Goal: Task Accomplishment & Management: Manage account settings

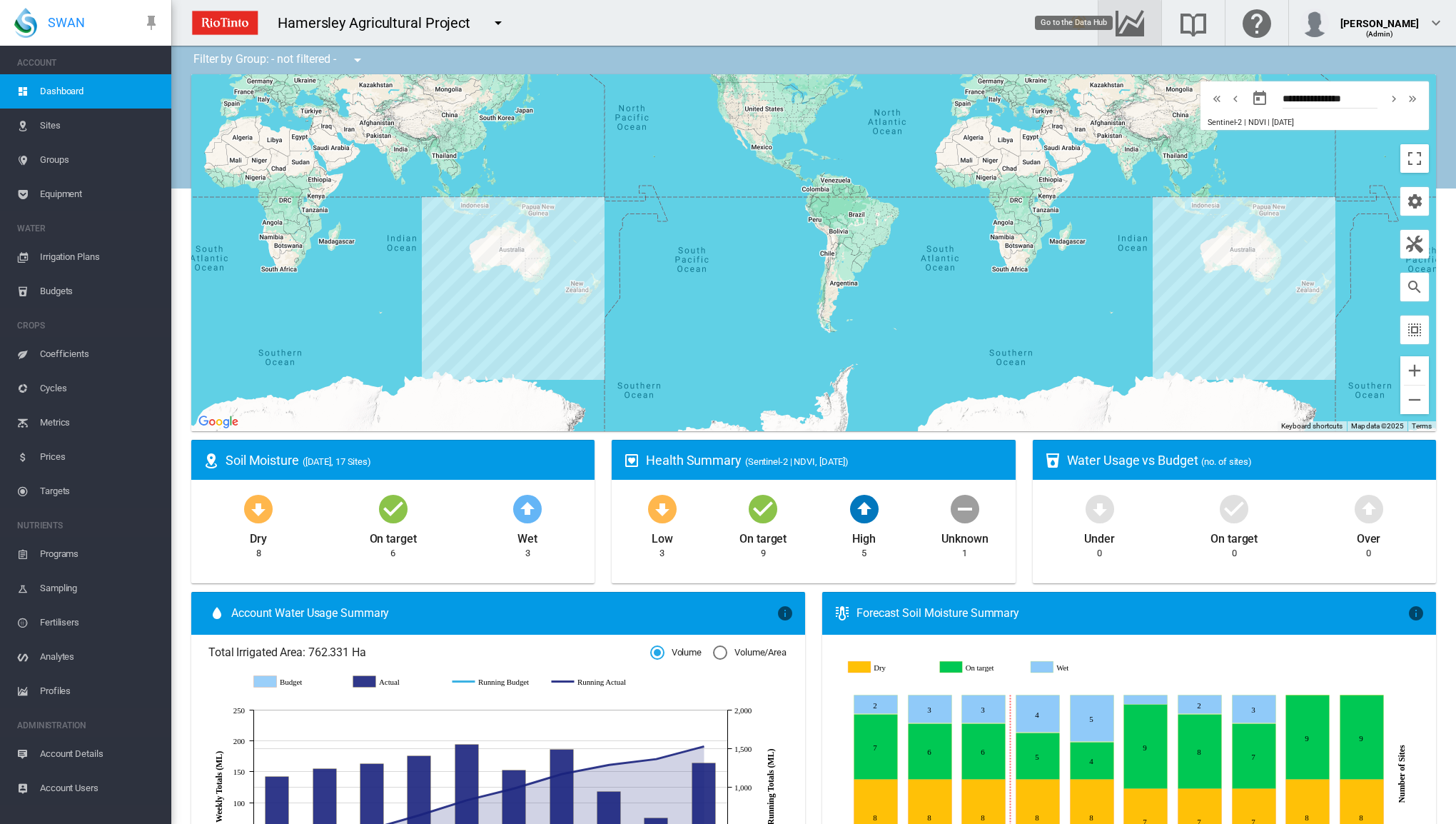
click at [1147, 27] on md-icon "Go to the Data Hub" at bounding box center [1130, 23] width 34 height 17
click at [85, 262] on span "Irrigation Plans" at bounding box center [100, 257] width 120 height 34
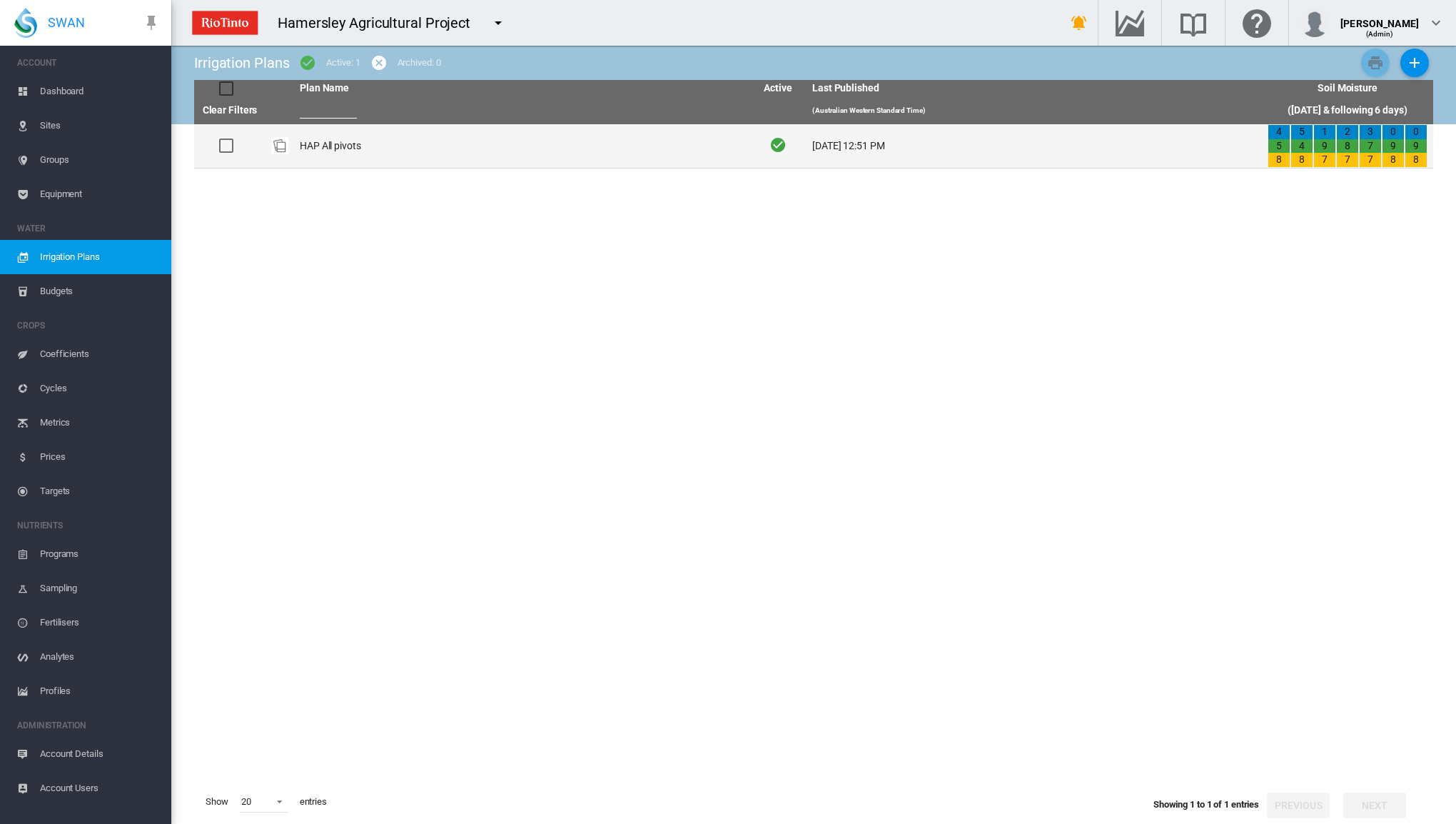
click at [327, 148] on td "HAP All pivots" at bounding box center [522, 146] width 456 height 43
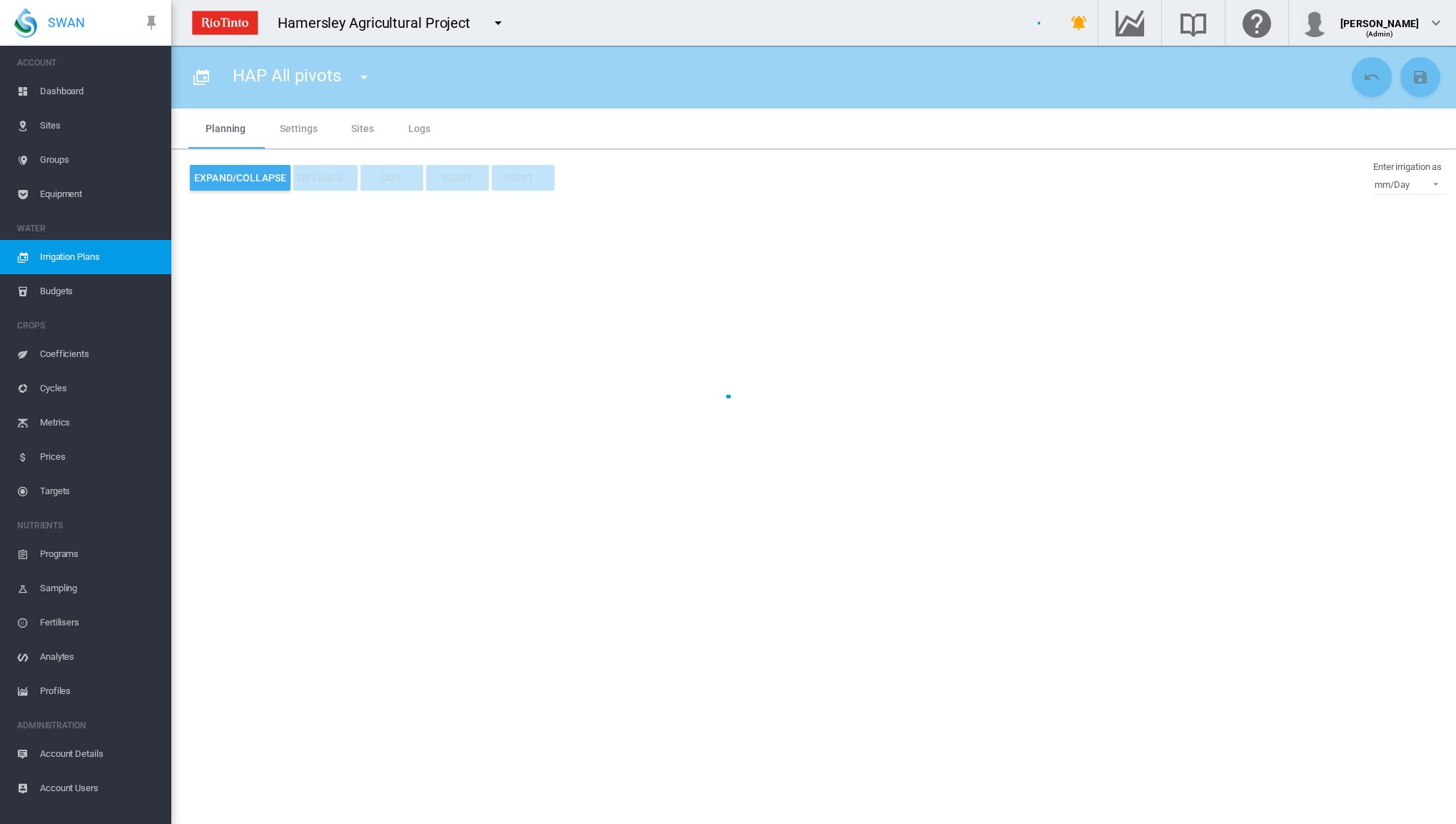
type input "**********"
type input "*"
type input "*****"
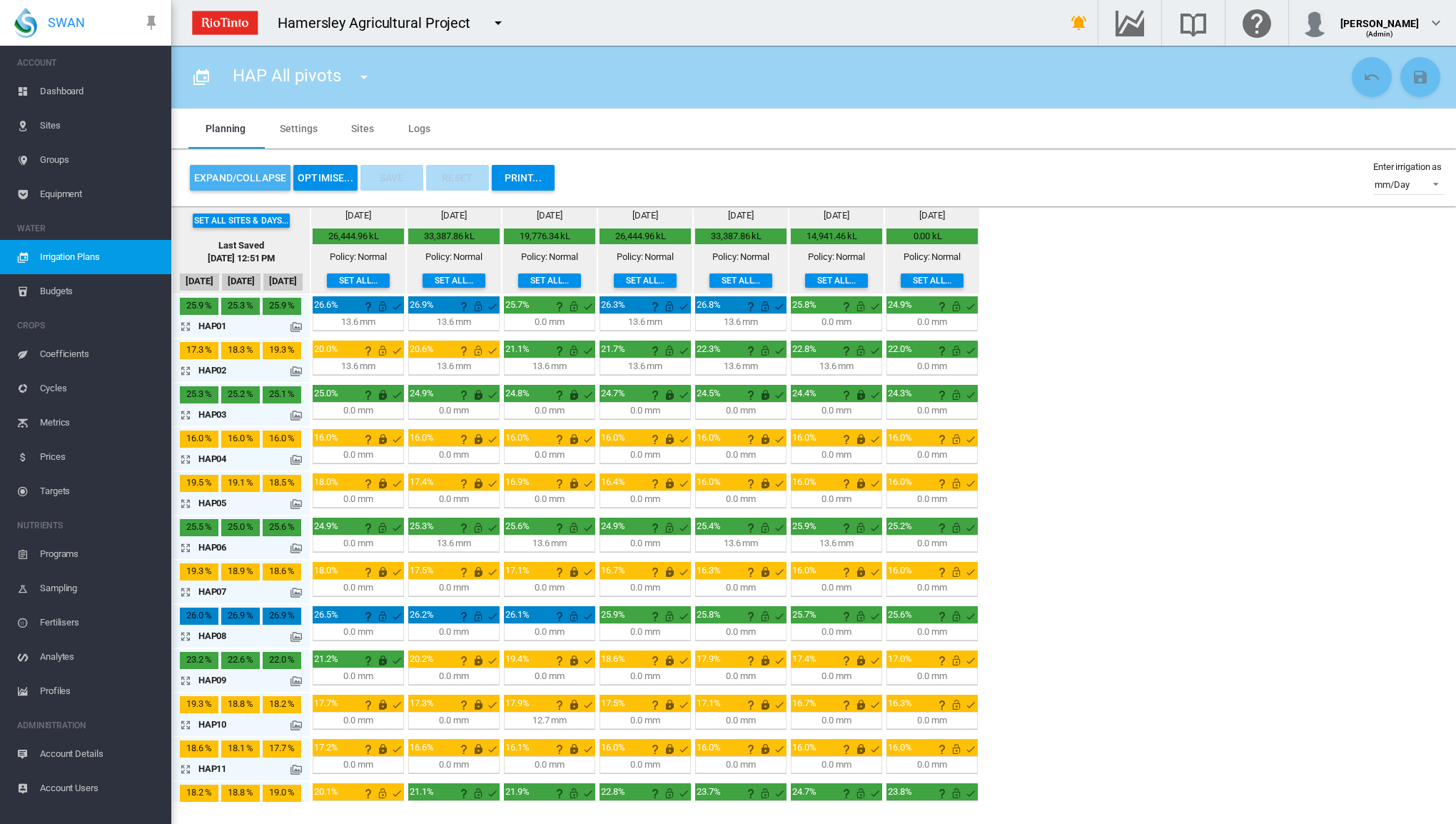
click at [250, 178] on button "Expand/Collapse" at bounding box center [240, 178] width 101 height 26
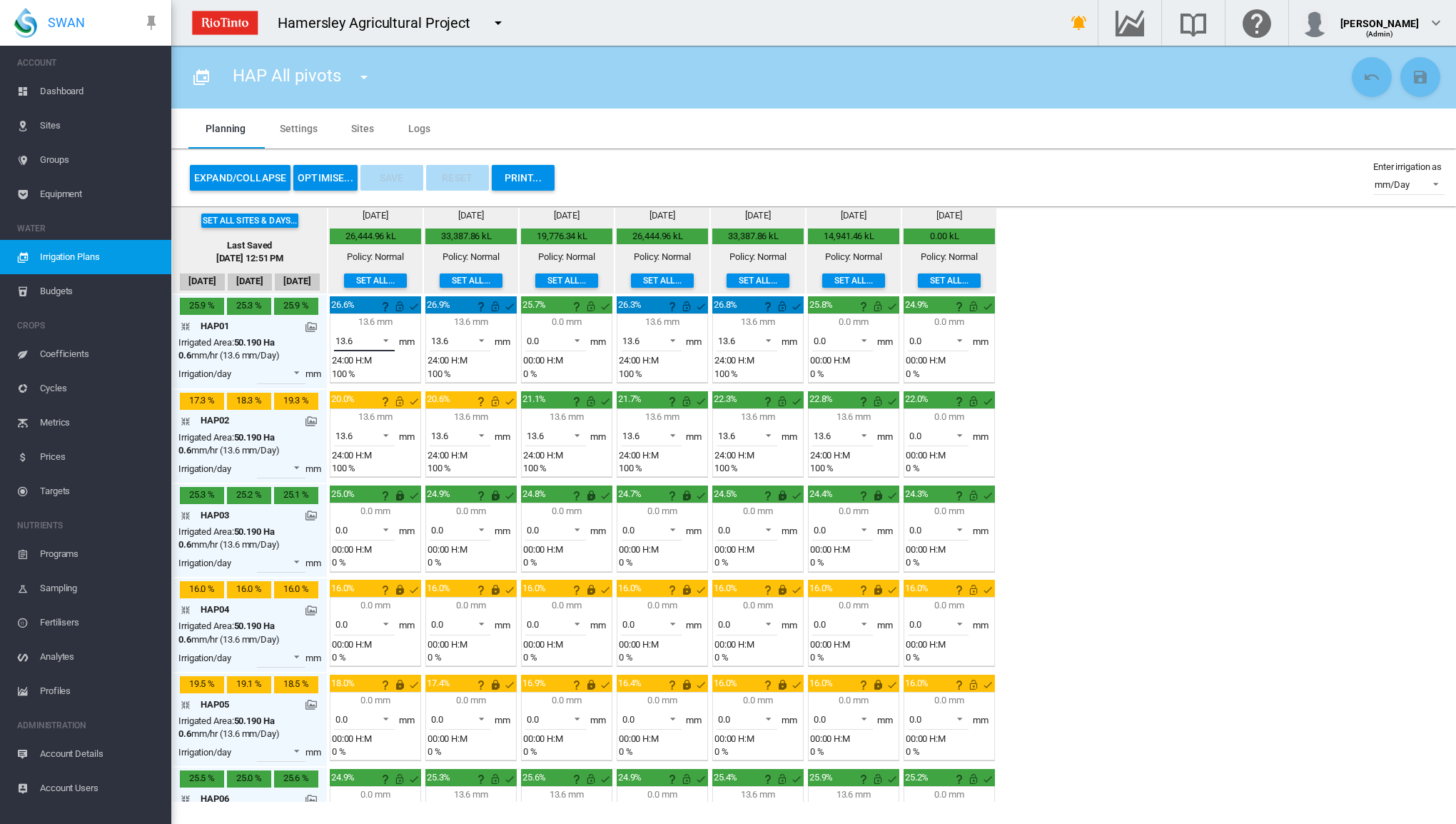
click at [386, 340] on span at bounding box center [381, 338] width 17 height 13
click at [379, 306] on md-option "0.0" at bounding box center [372, 306] width 97 height 34
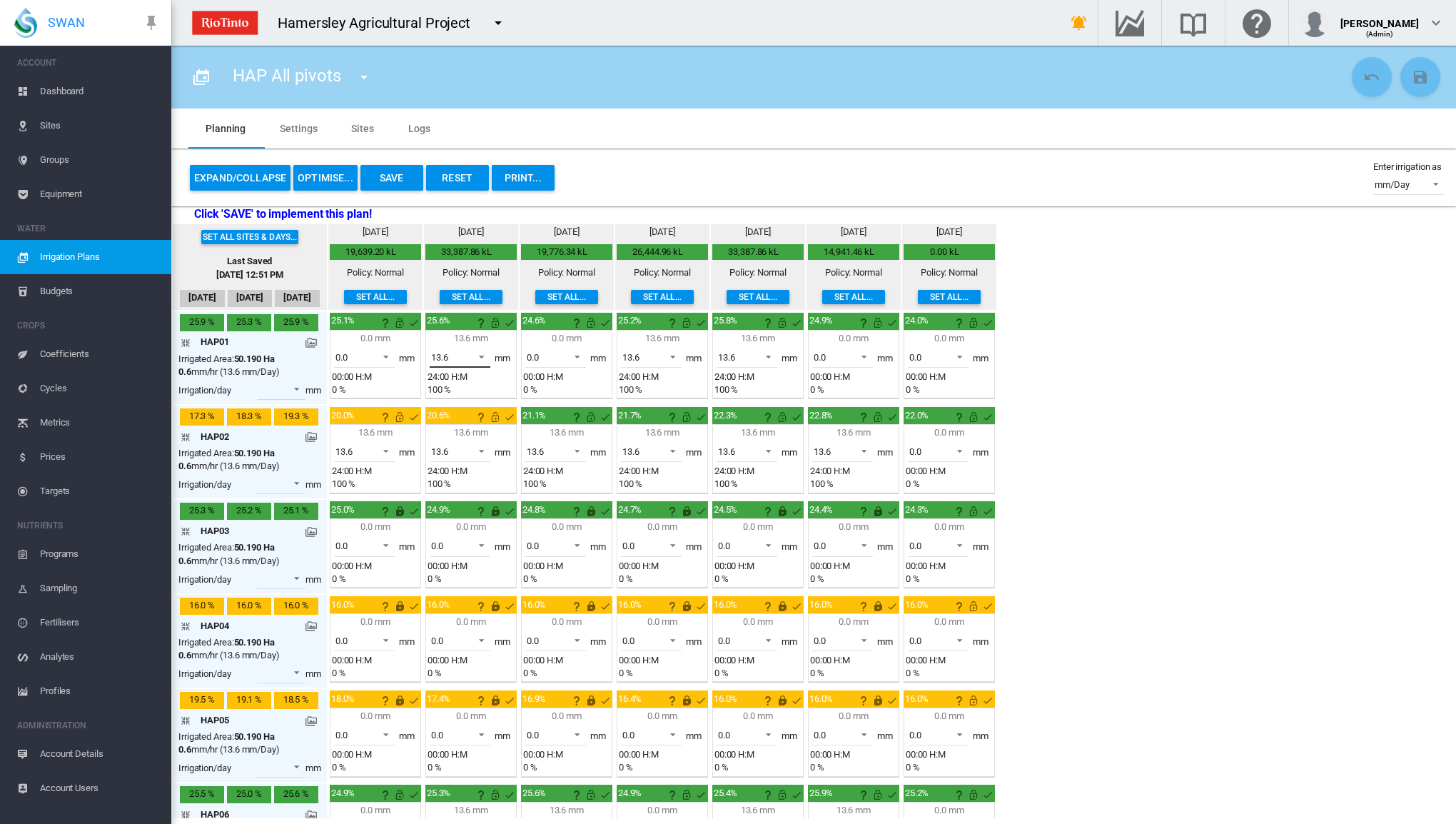
click at [484, 358] on span at bounding box center [477, 355] width 17 height 13
click at [475, 324] on md-option "0.0" at bounding box center [467, 322] width 97 height 34
click at [400, 326] on md-icon "This irrigation is unlocked and so can be amended by the optimiser. Click here …" at bounding box center [399, 322] width 17 height 17
click at [497, 325] on md-icon "This irrigation is unlocked and so can be amended by the optimiser. Click here …" at bounding box center [495, 322] width 17 height 17
click at [588, 322] on md-icon "This irrigation is unlocked and so can be amended by the optimiser. Click here …" at bounding box center [590, 322] width 17 height 17
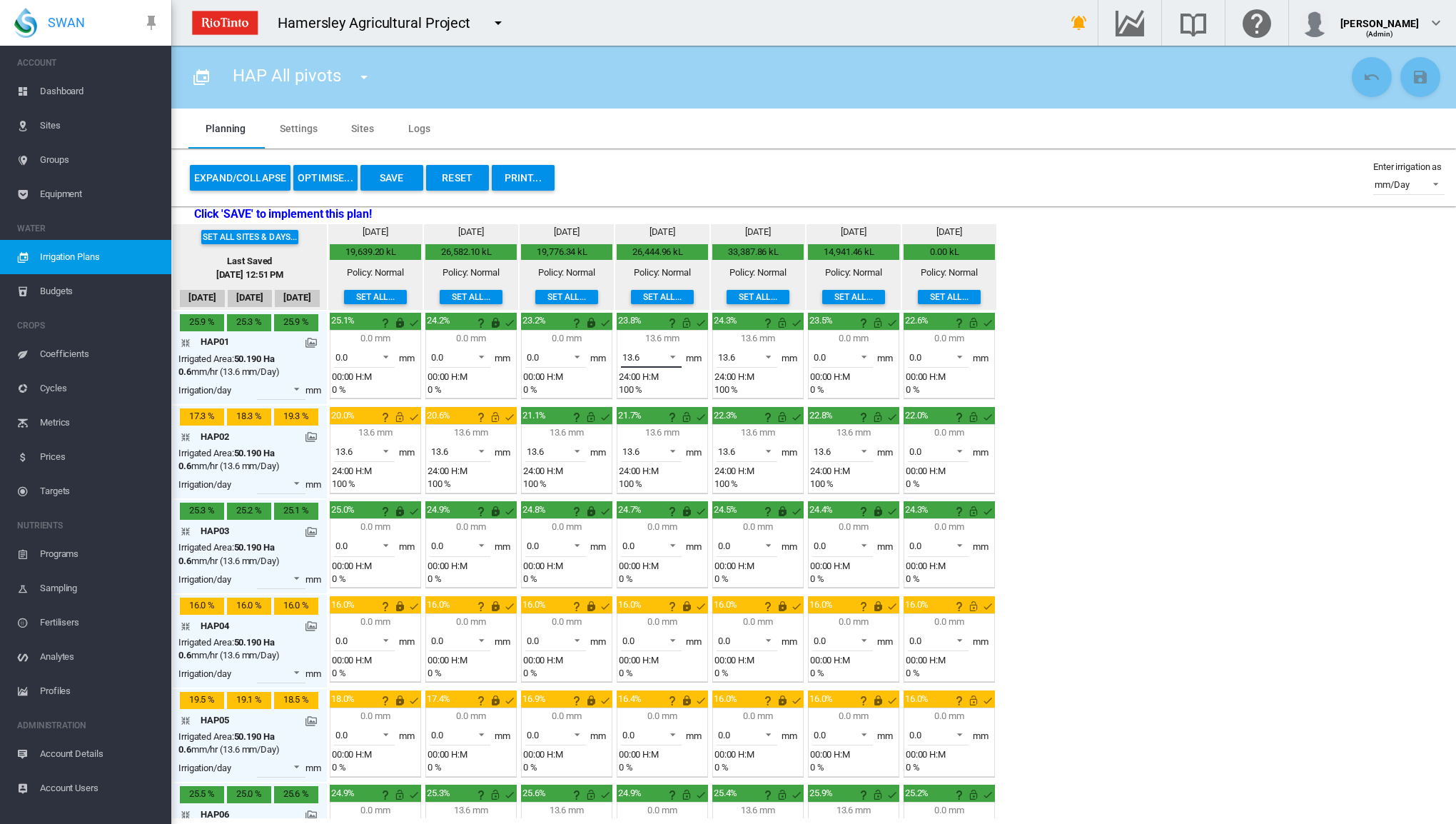
click at [674, 358] on span at bounding box center [669, 355] width 17 height 13
click at [663, 322] on md-option "0.0" at bounding box center [658, 322] width 97 height 34
click at [770, 356] on span at bounding box center [764, 355] width 17 height 13
click at [760, 326] on md-option "0.0" at bounding box center [753, 322] width 97 height 34
click at [860, 355] on span at bounding box center [860, 355] width 17 height 13
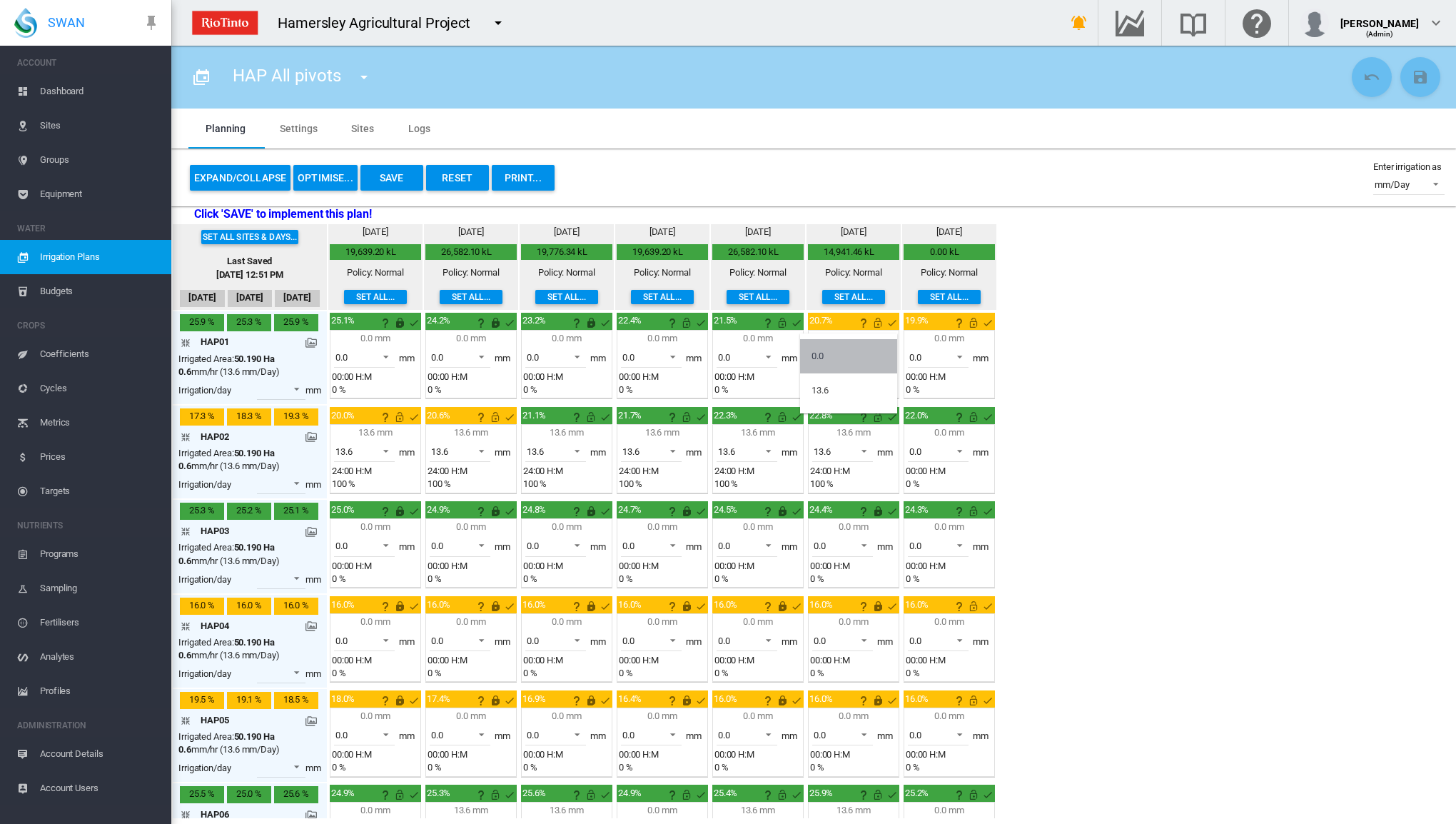
click at [847, 347] on md-option "0.0" at bounding box center [848, 356] width 97 height 34
click at [969, 322] on md-icon "This irrigation is unlocked and so can be amended by the optimiser. Click here …" at bounding box center [973, 322] width 17 height 17
click at [874, 322] on md-icon "This irrigation is unlocked and so can be amended by the optimiser. Click here …" at bounding box center [878, 322] width 17 height 17
click at [777, 325] on md-icon "This irrigation is unlocked and so can be amended by the optimiser. Click here …" at bounding box center [781, 322] width 17 height 17
click at [686, 325] on md-icon "This irrigation is unlocked and so can be amended by the optimiser. Click here …" at bounding box center [686, 322] width 17 height 17
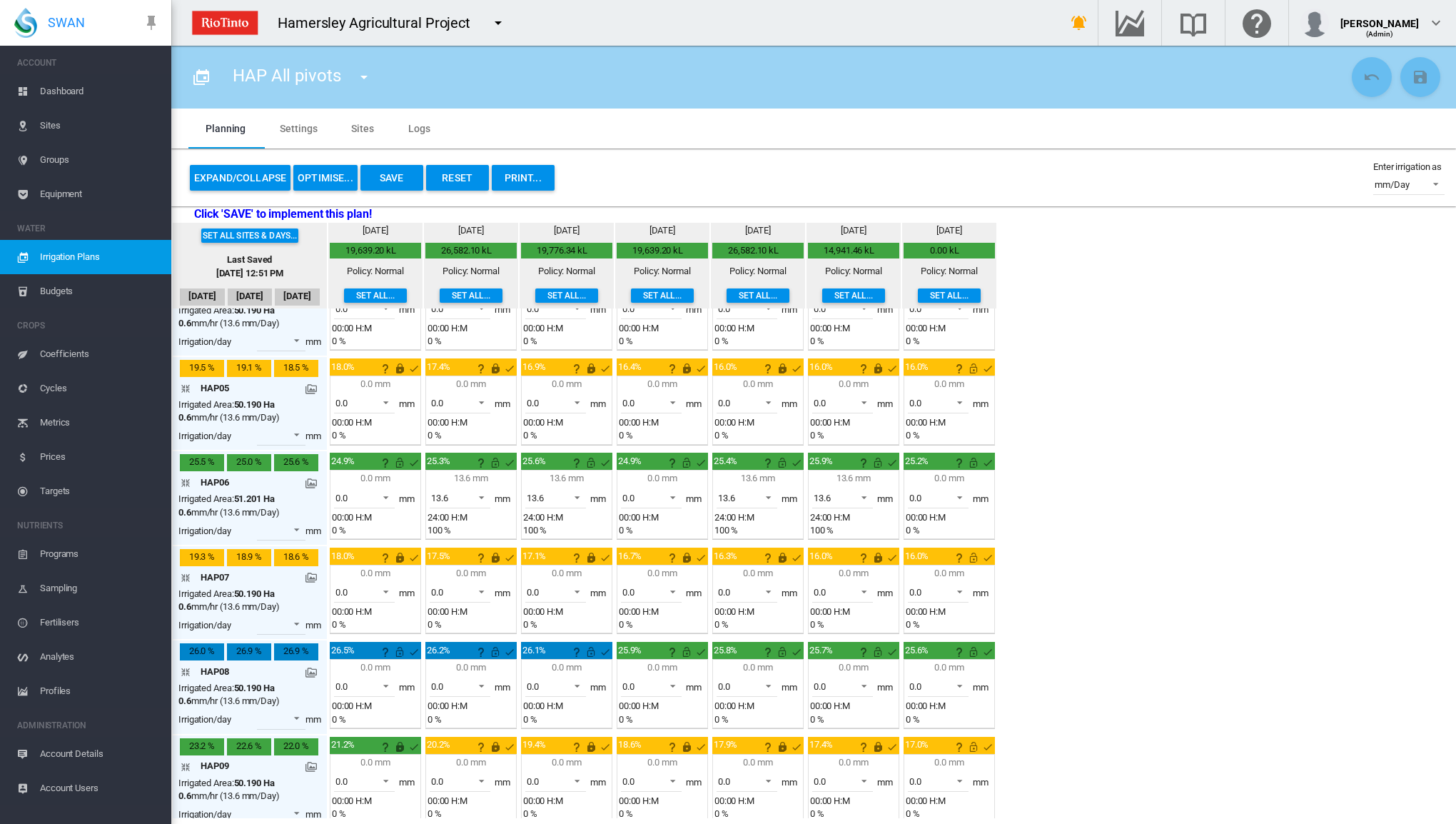
scroll to position [357, 0]
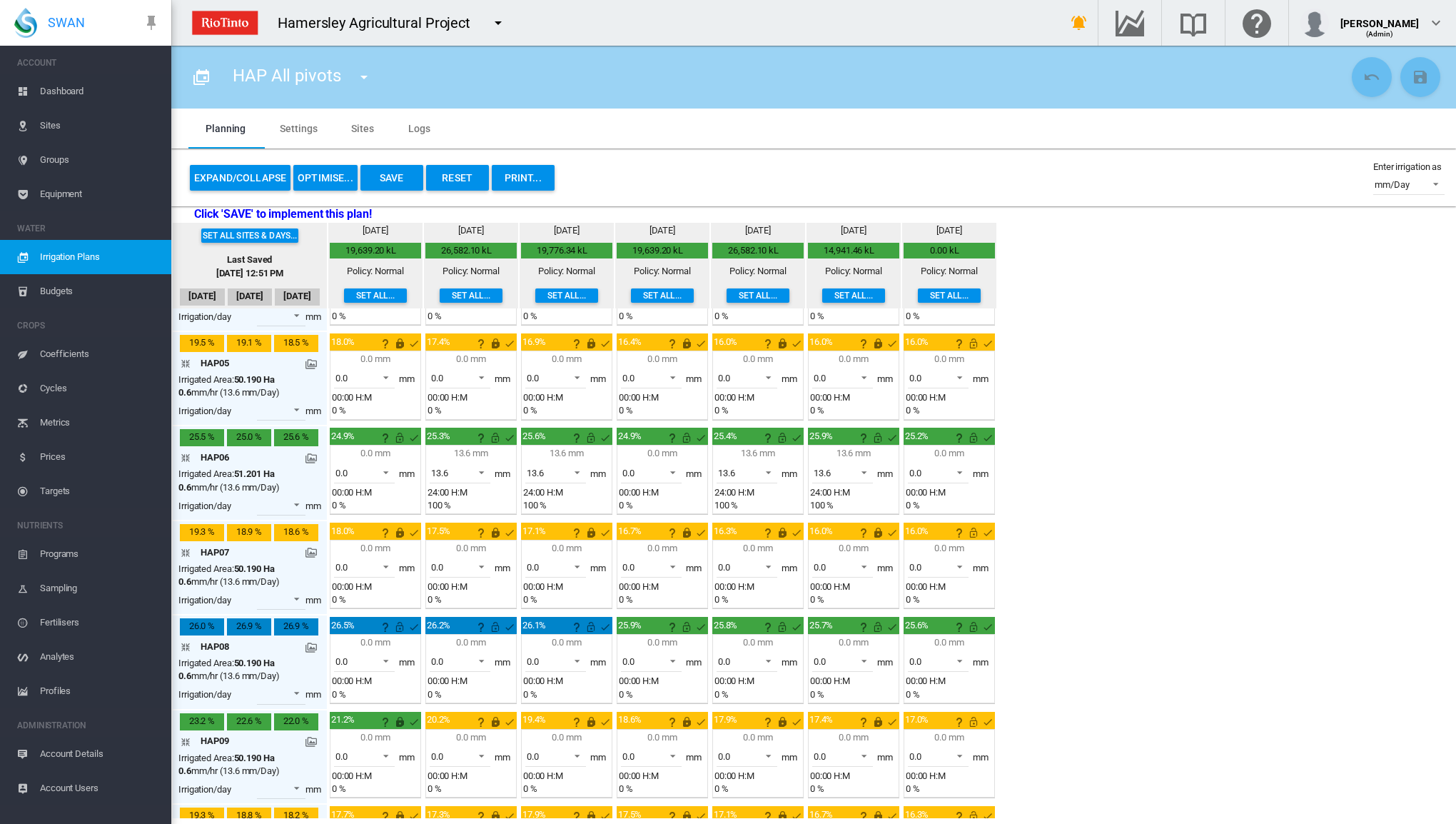
click at [385, 171] on button "Save" at bounding box center [392, 178] width 63 height 26
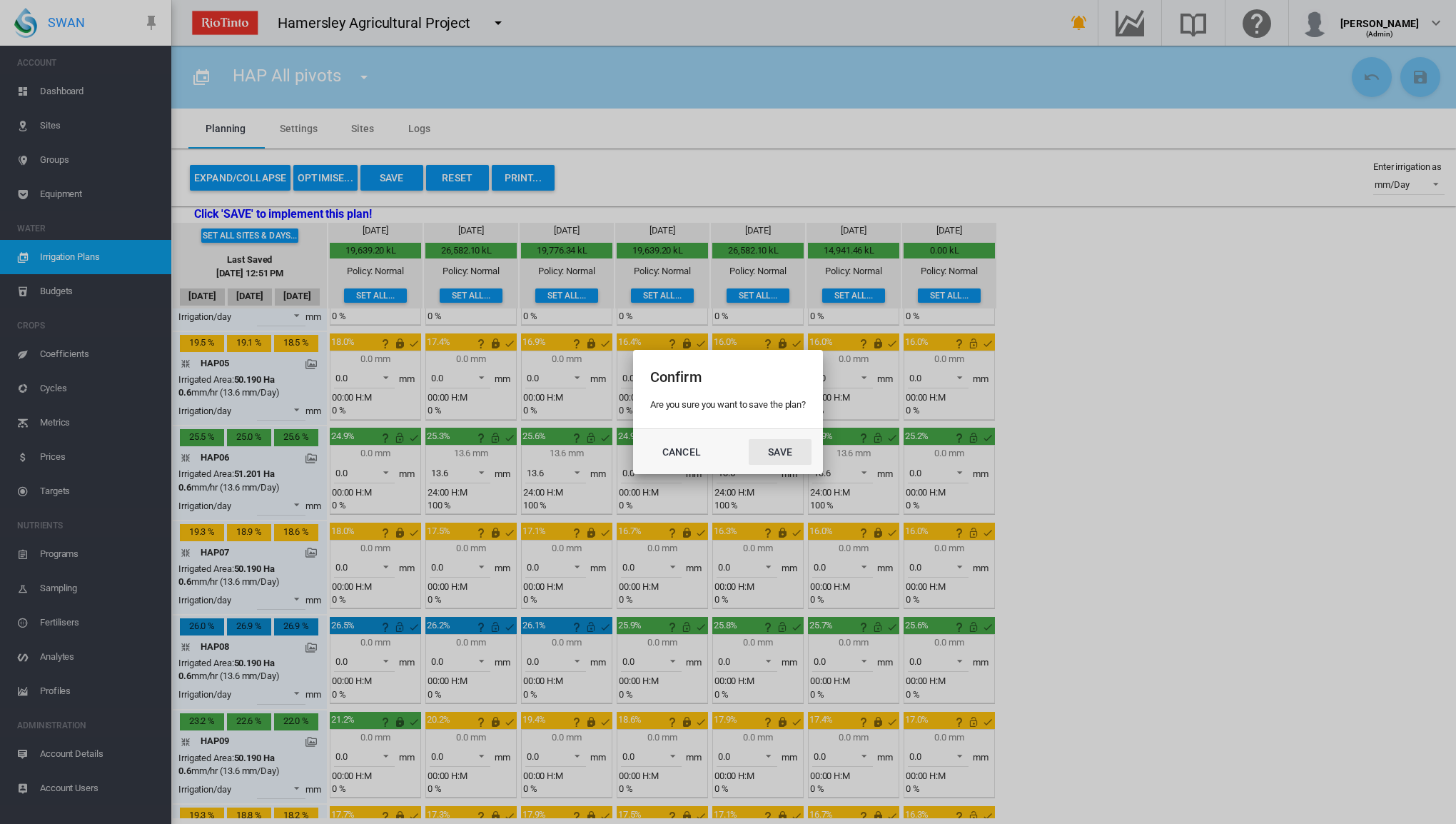
click at [771, 446] on button "Save" at bounding box center [780, 452] width 63 height 26
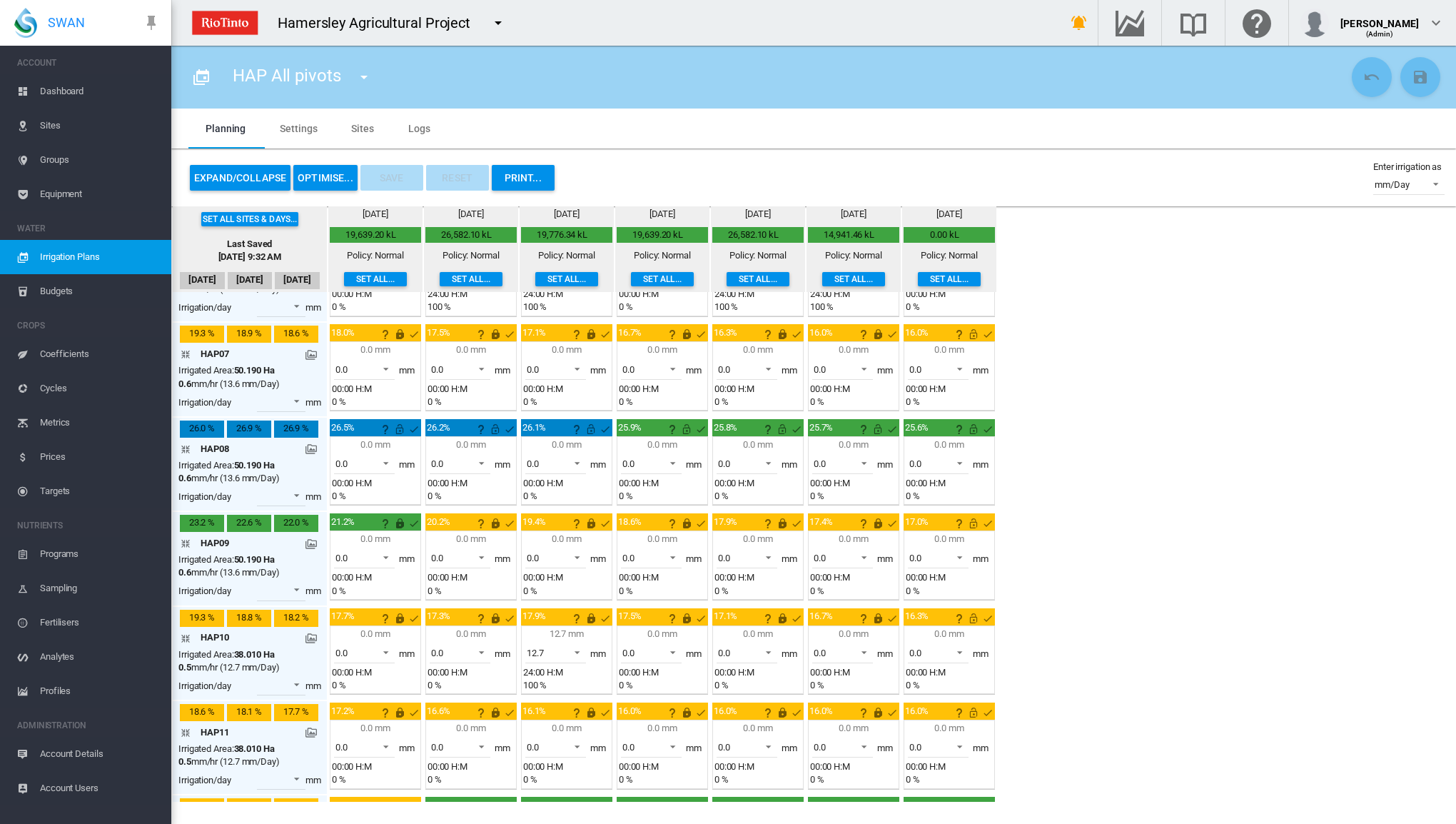
scroll to position [572, 0]
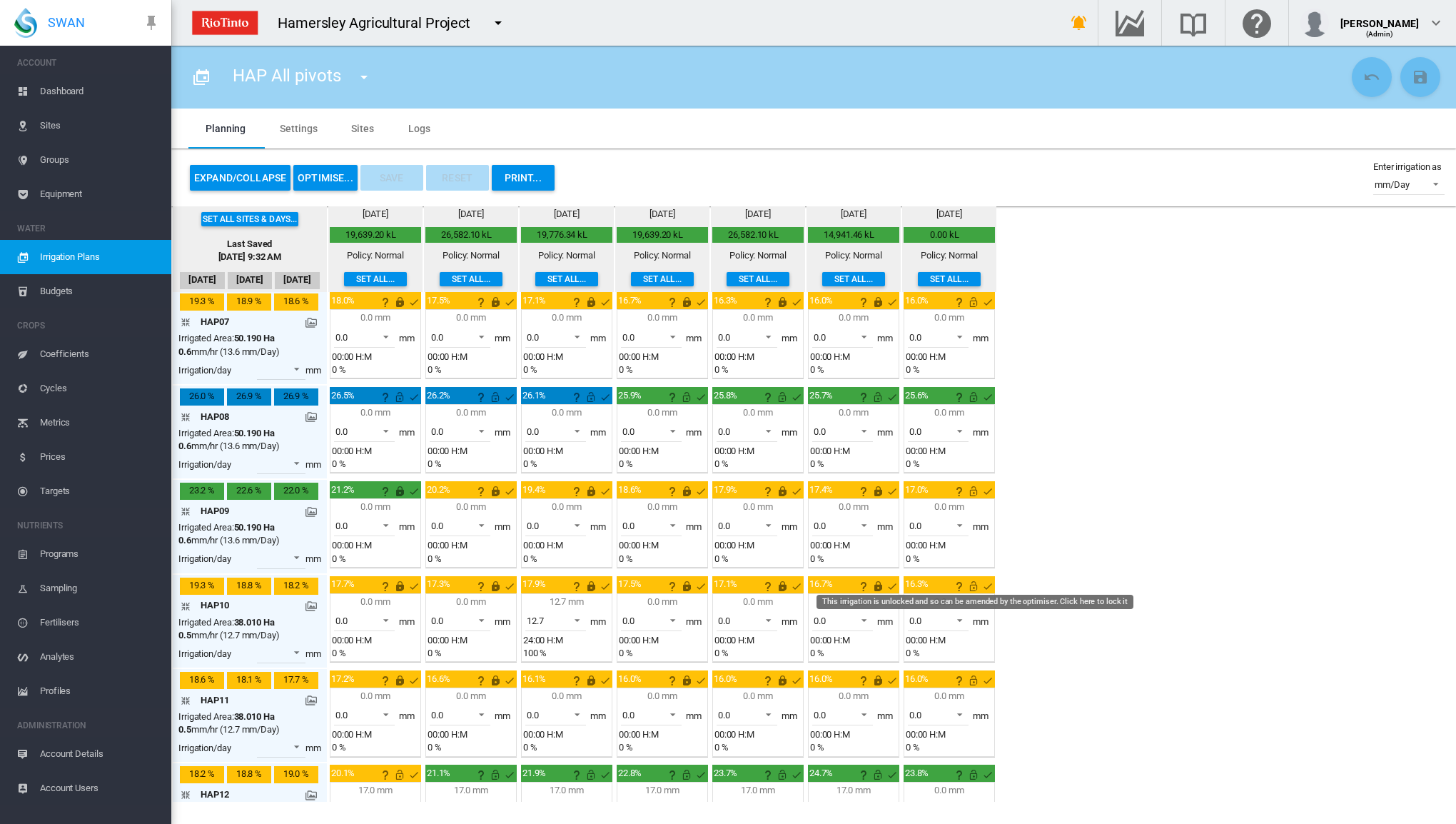
click at [970, 579] on md-icon "This irrigation is unlocked and so can be amended by the optimiser. Click here …" at bounding box center [973, 586] width 17 height 17
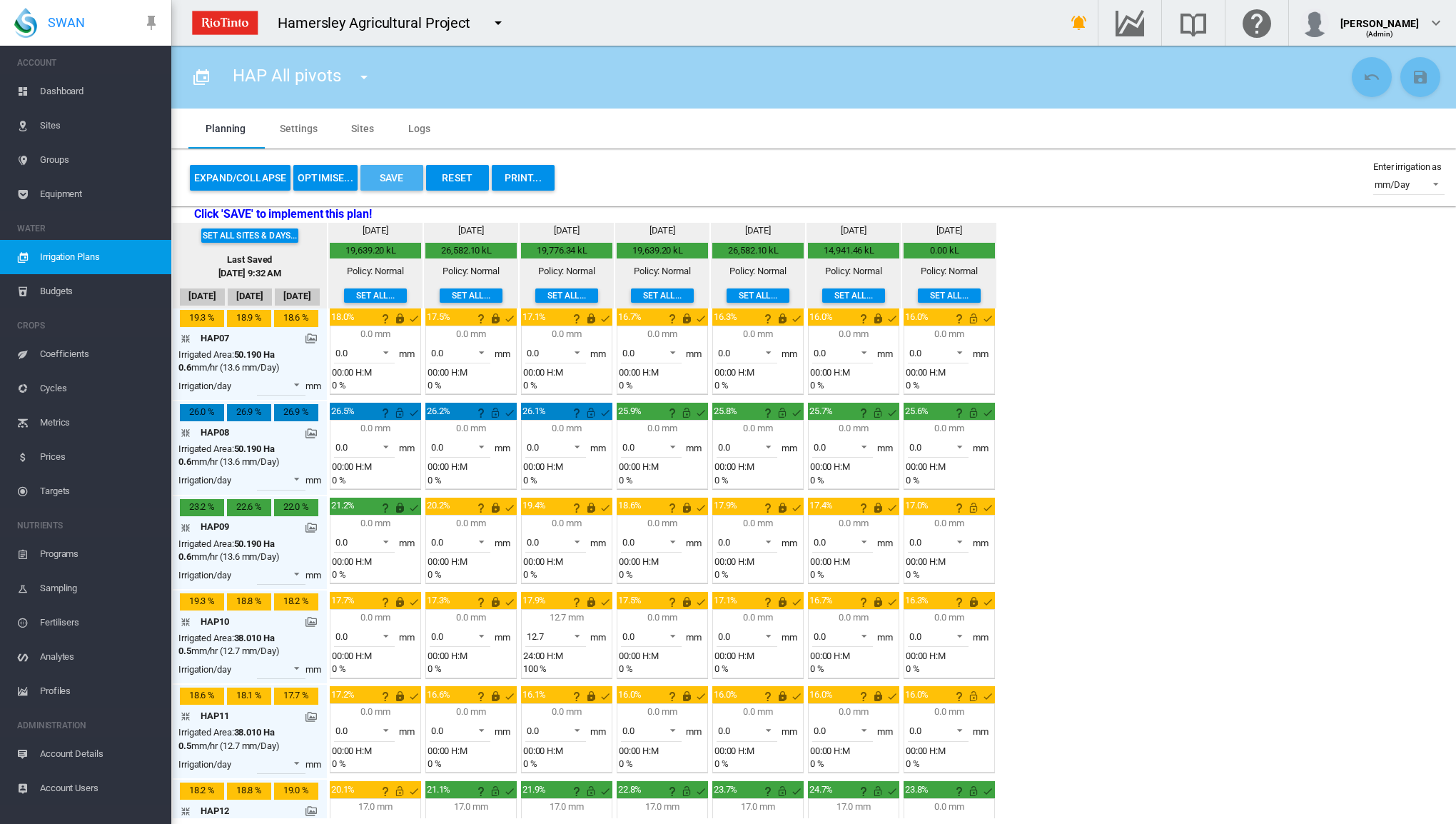
click at [377, 173] on button "Save" at bounding box center [392, 178] width 63 height 26
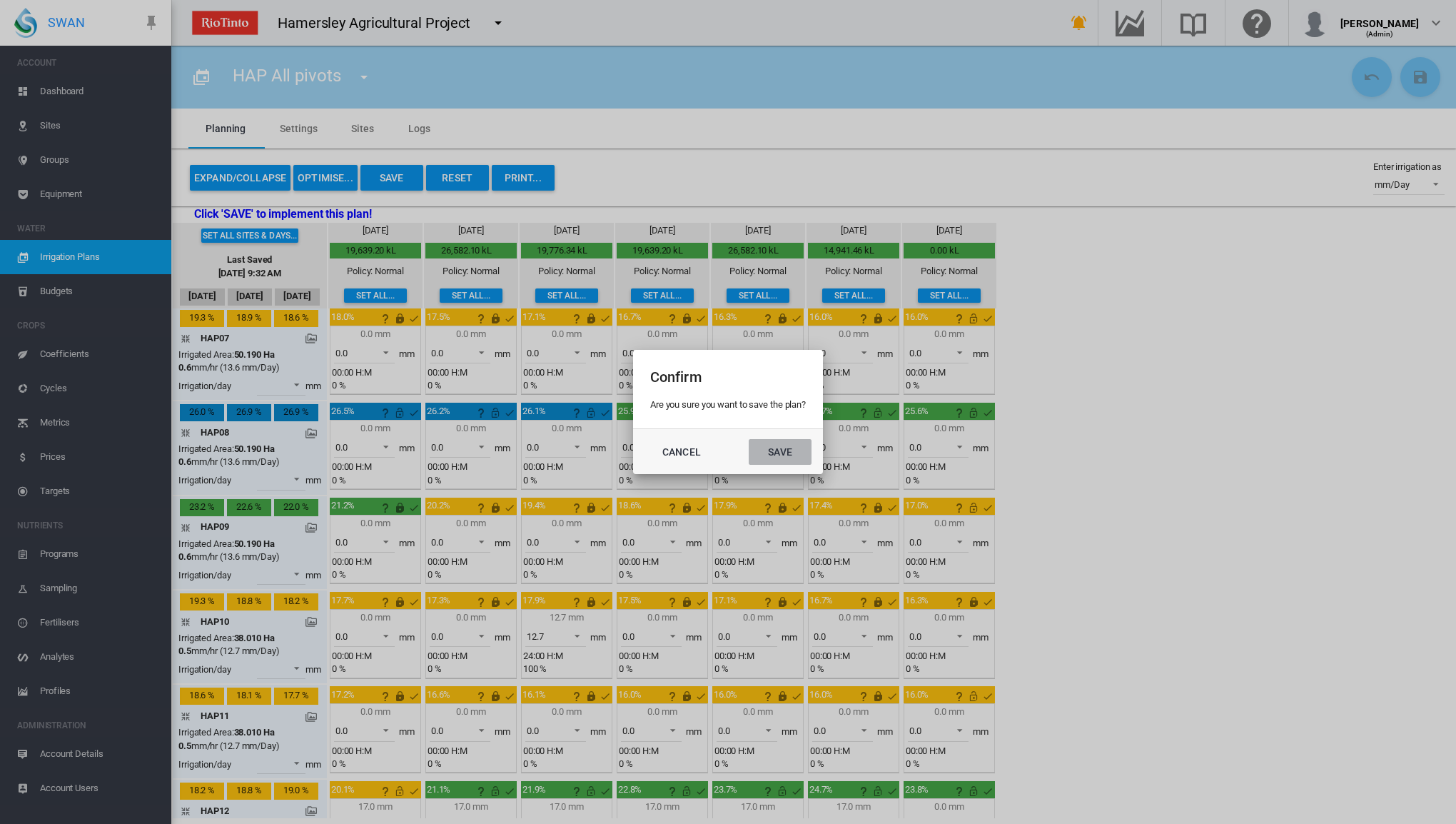
click at [778, 455] on button "Save" at bounding box center [780, 452] width 63 height 26
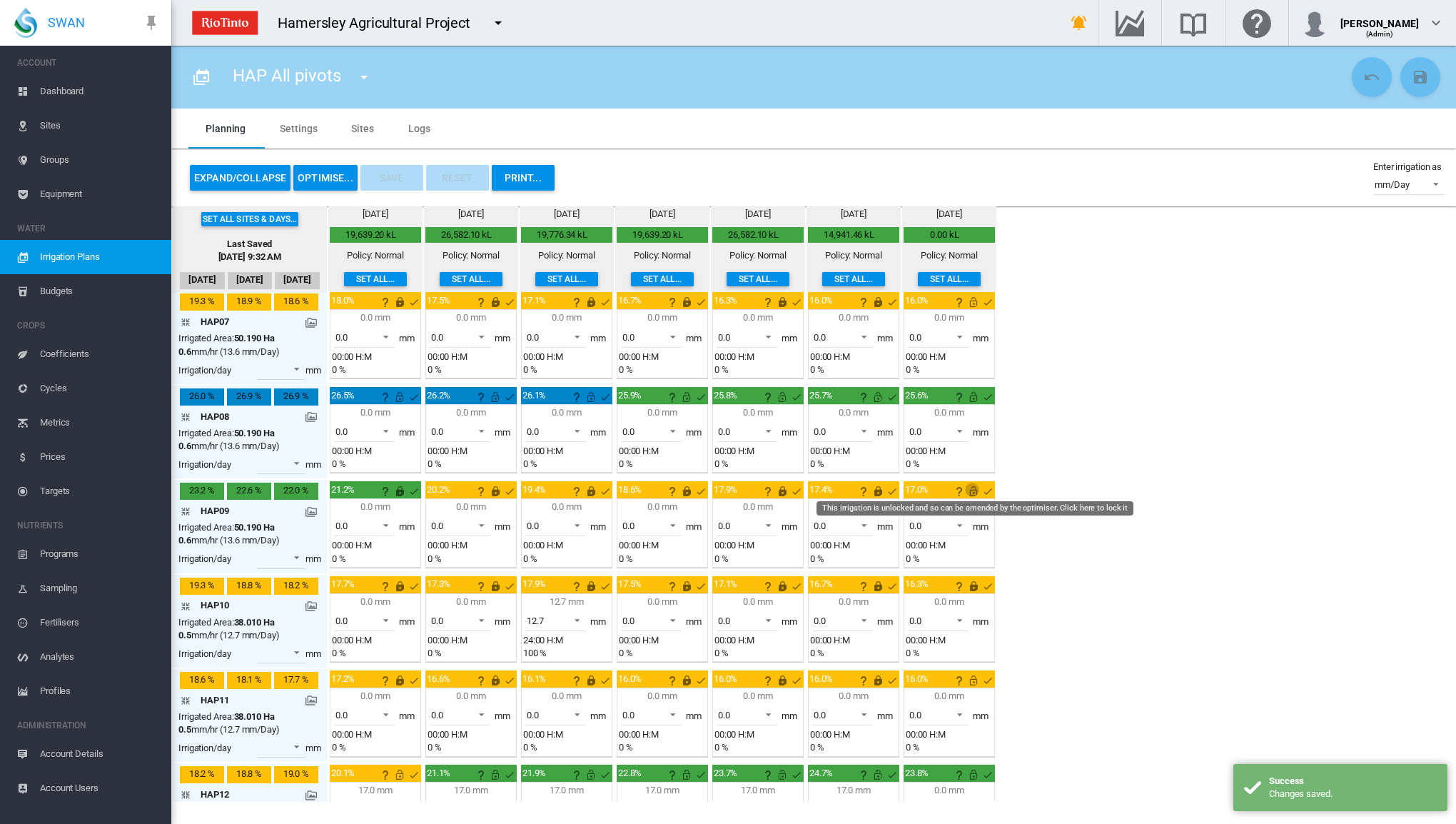
click at [968, 483] on md-icon "This irrigation is unlocked and so can be amended by the optimiser. Click here …" at bounding box center [973, 490] width 17 height 17
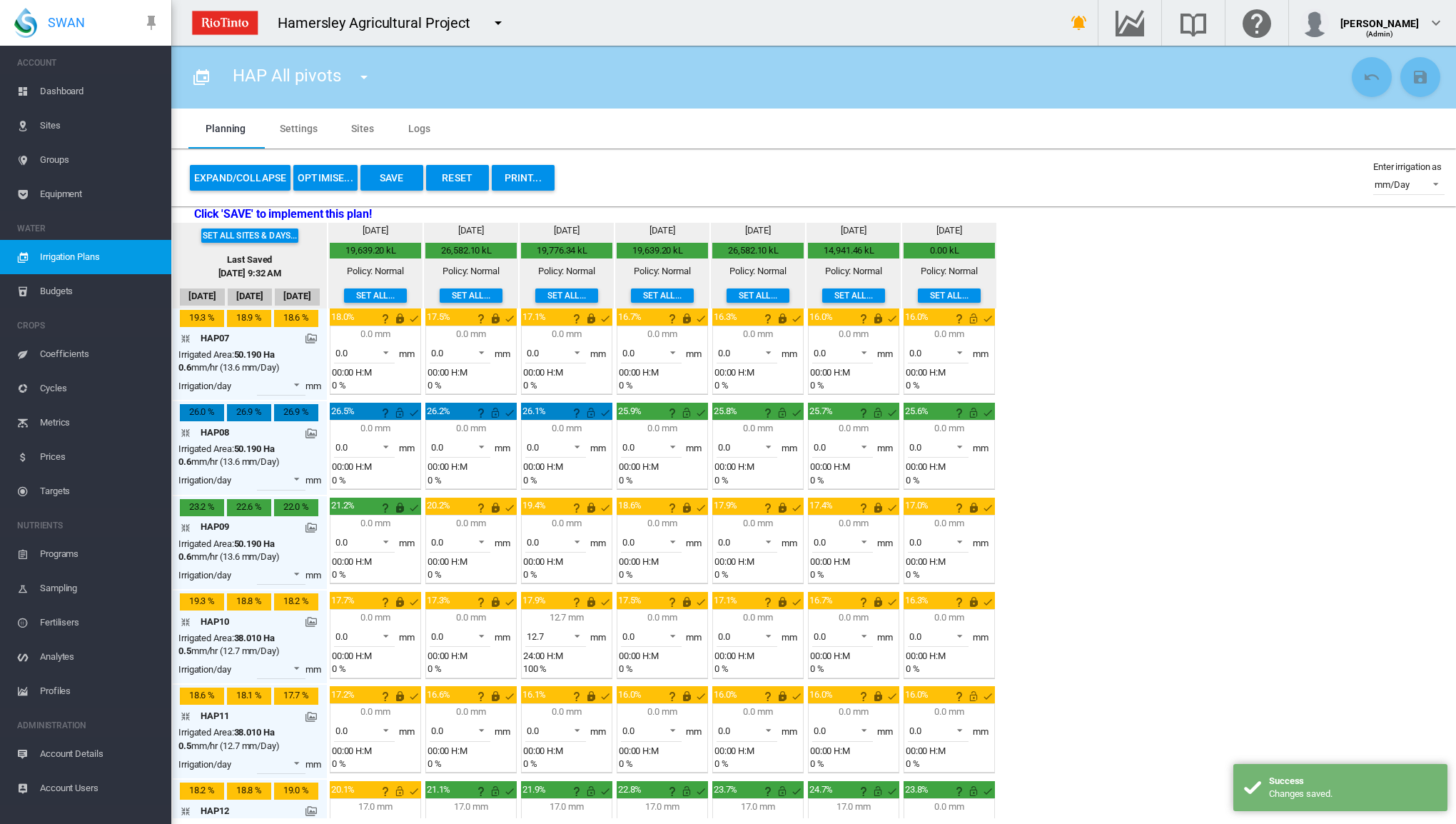
click at [397, 182] on button "Save" at bounding box center [392, 178] width 63 height 26
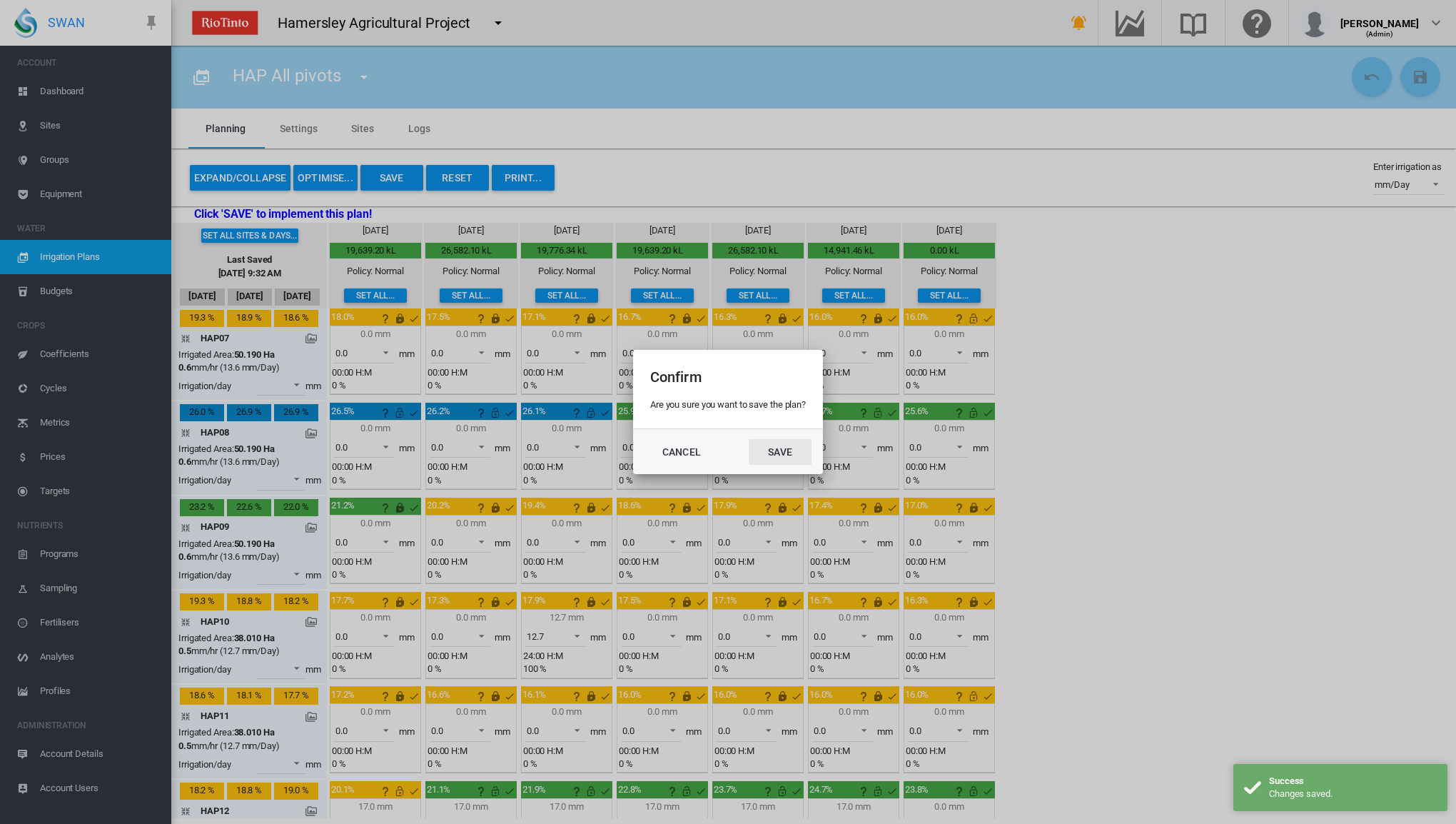
click at [771, 450] on button "Save" at bounding box center [780, 452] width 63 height 26
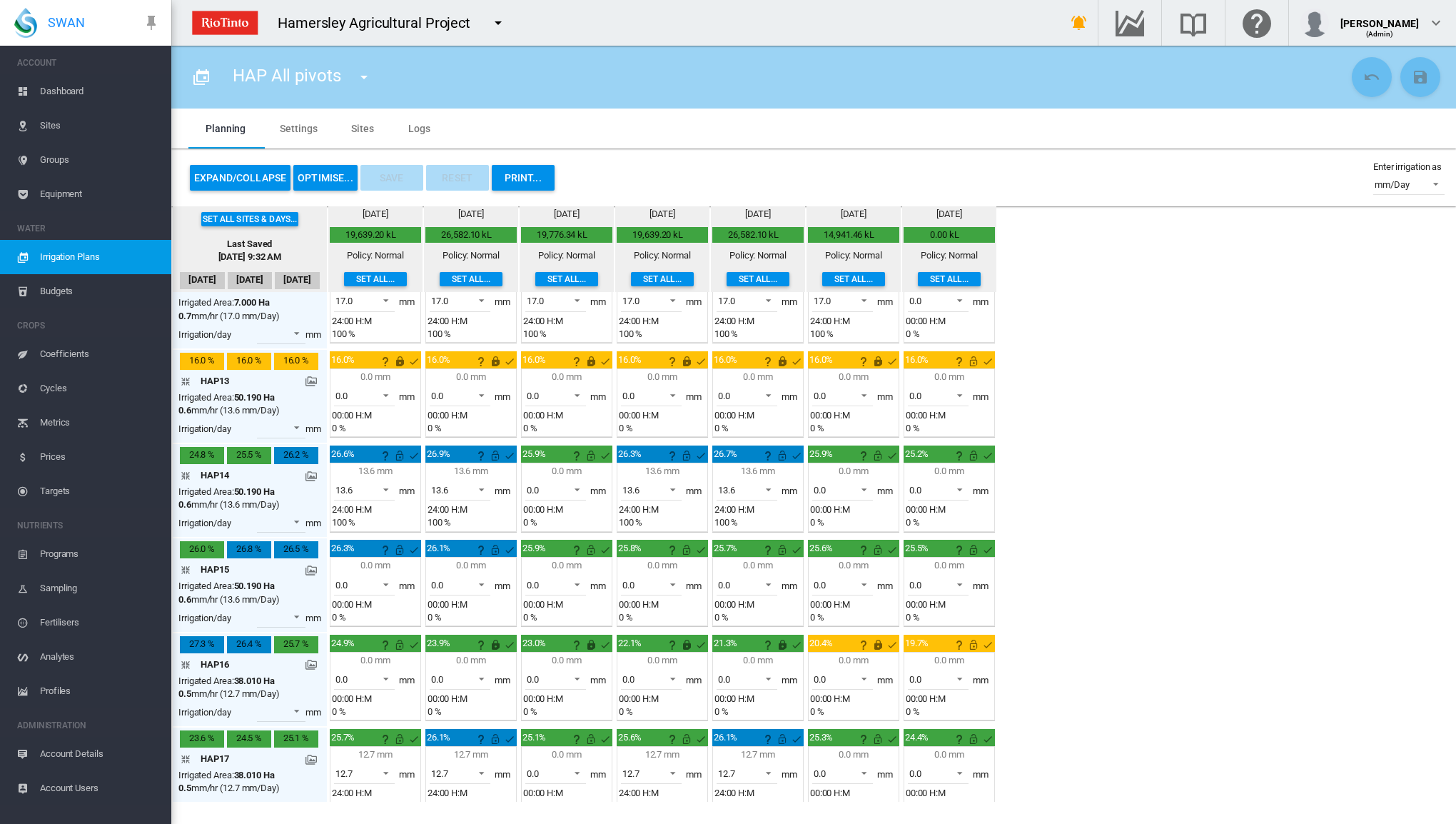
scroll to position [1083, 0]
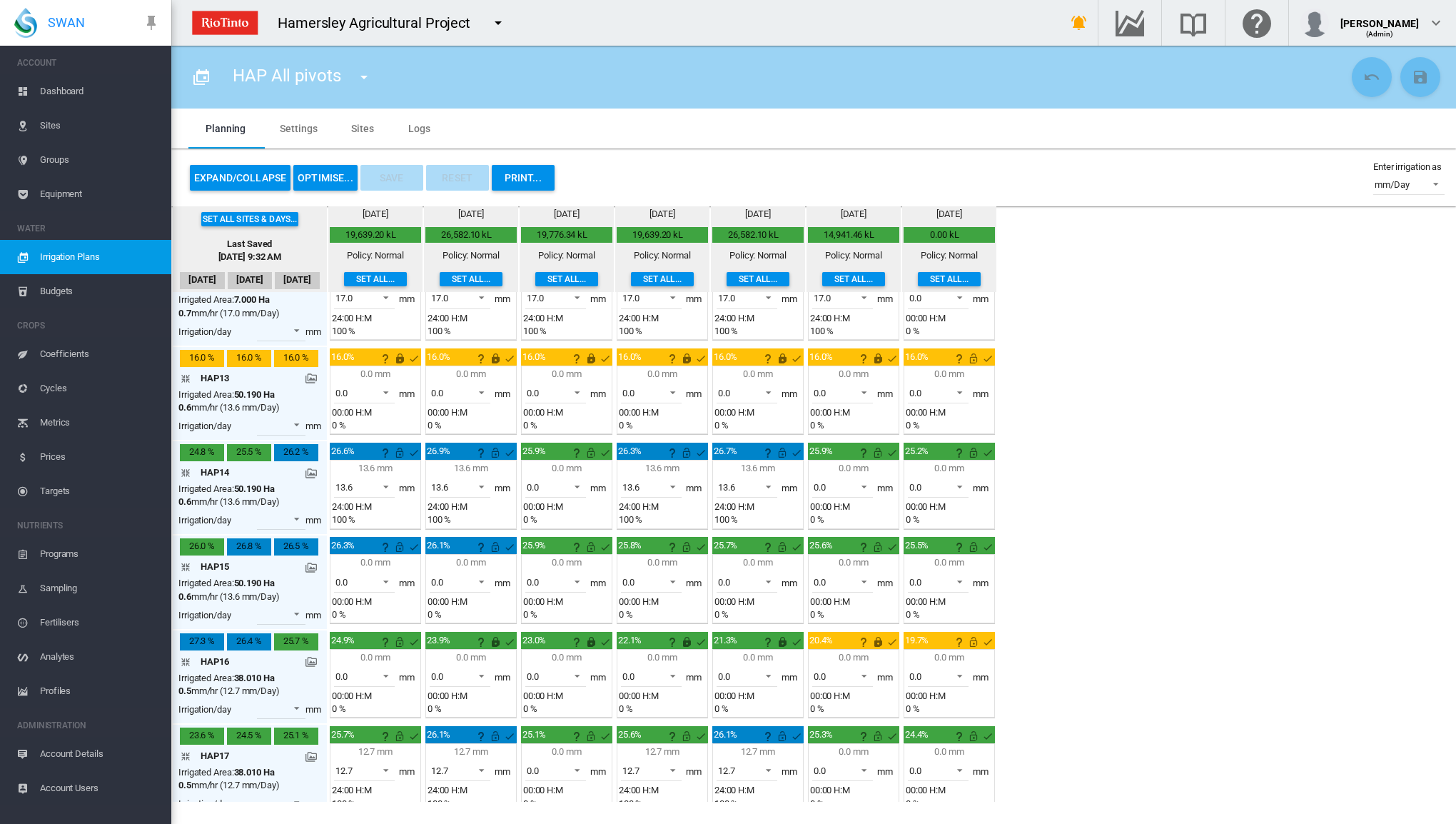
click at [331, 172] on button "OPTIMISE..." at bounding box center [326, 178] width 65 height 26
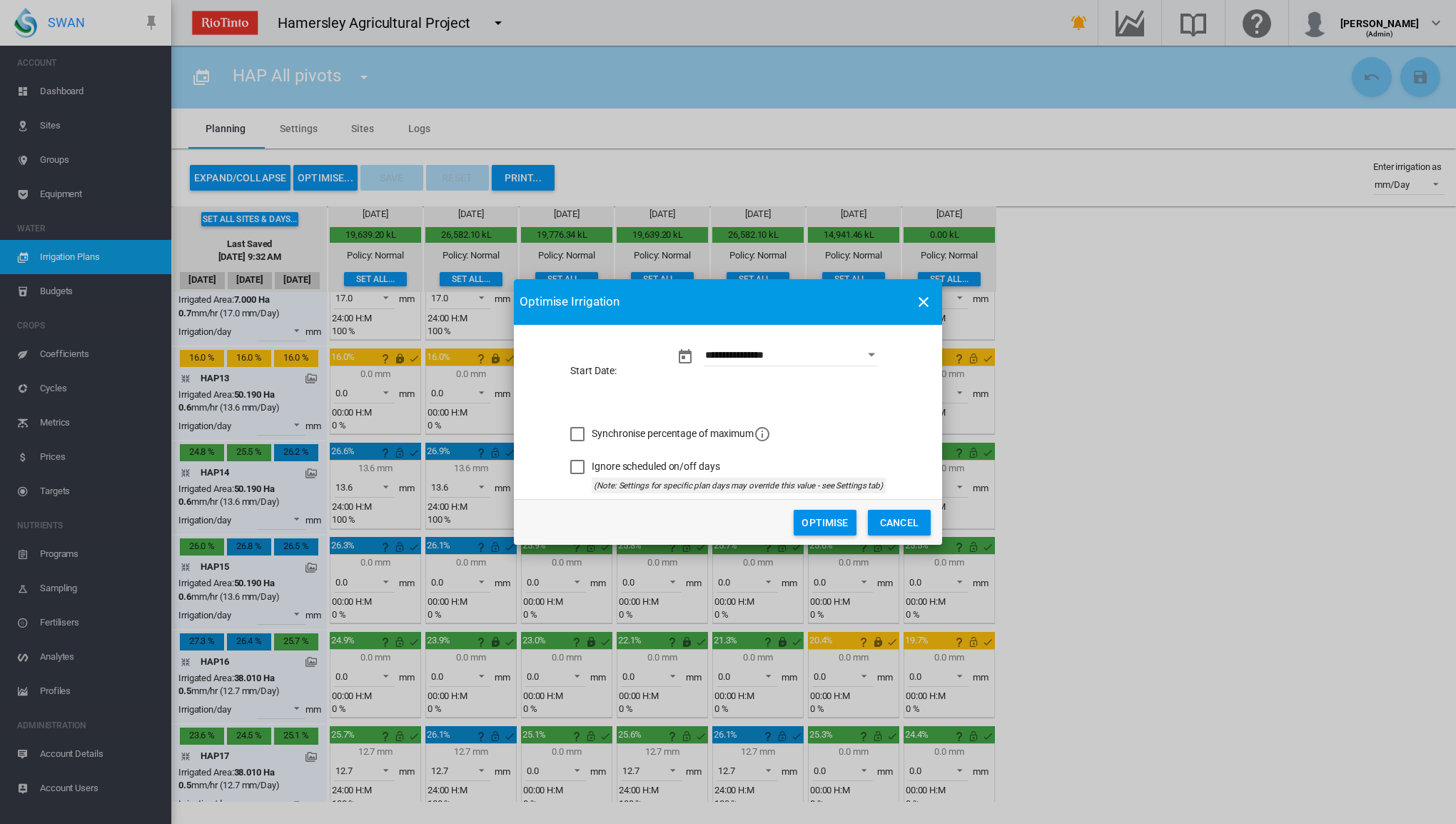
click at [812, 527] on button "Optimise" at bounding box center [826, 523] width 63 height 26
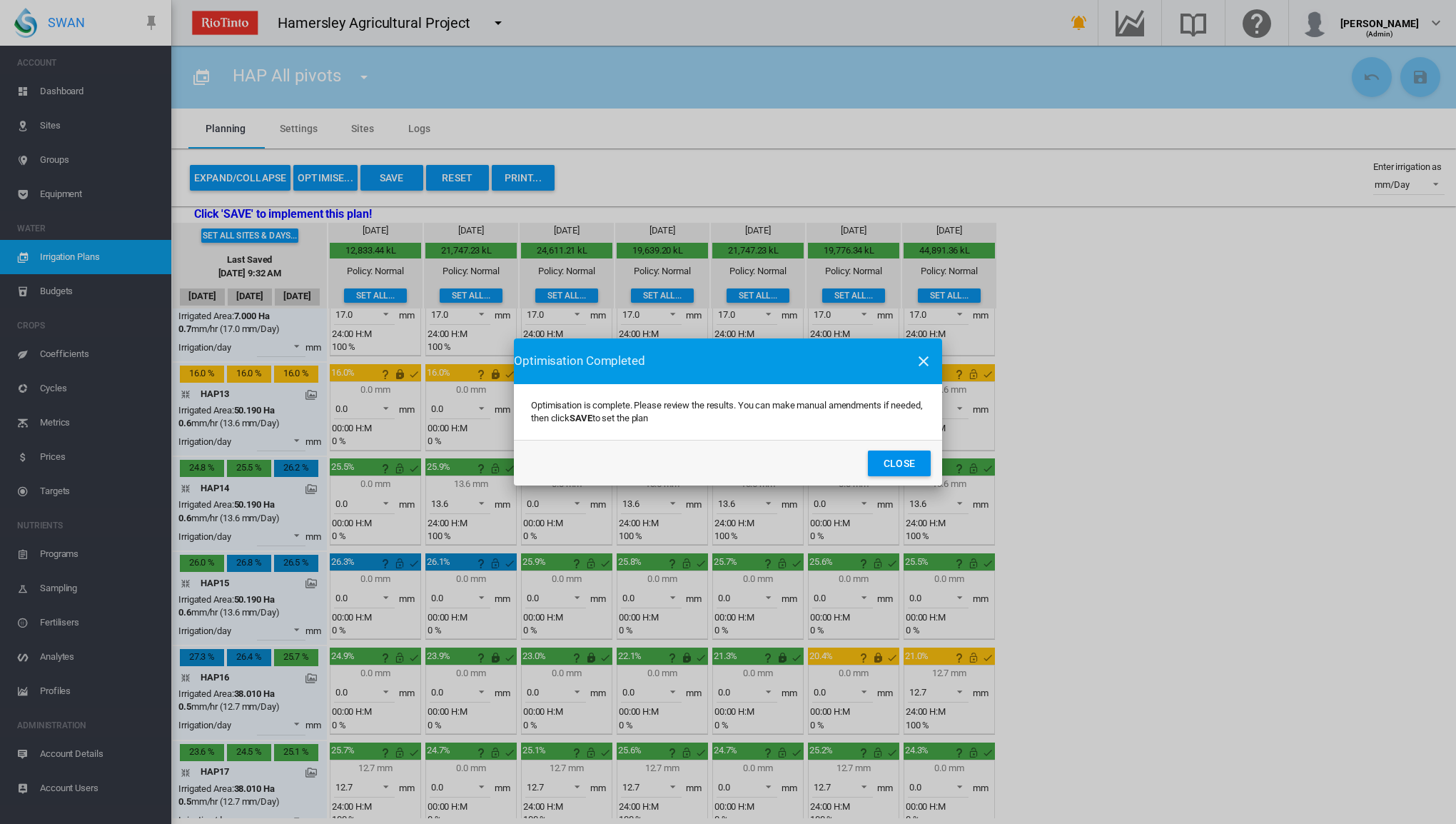
click at [905, 459] on button "Close" at bounding box center [899, 463] width 63 height 26
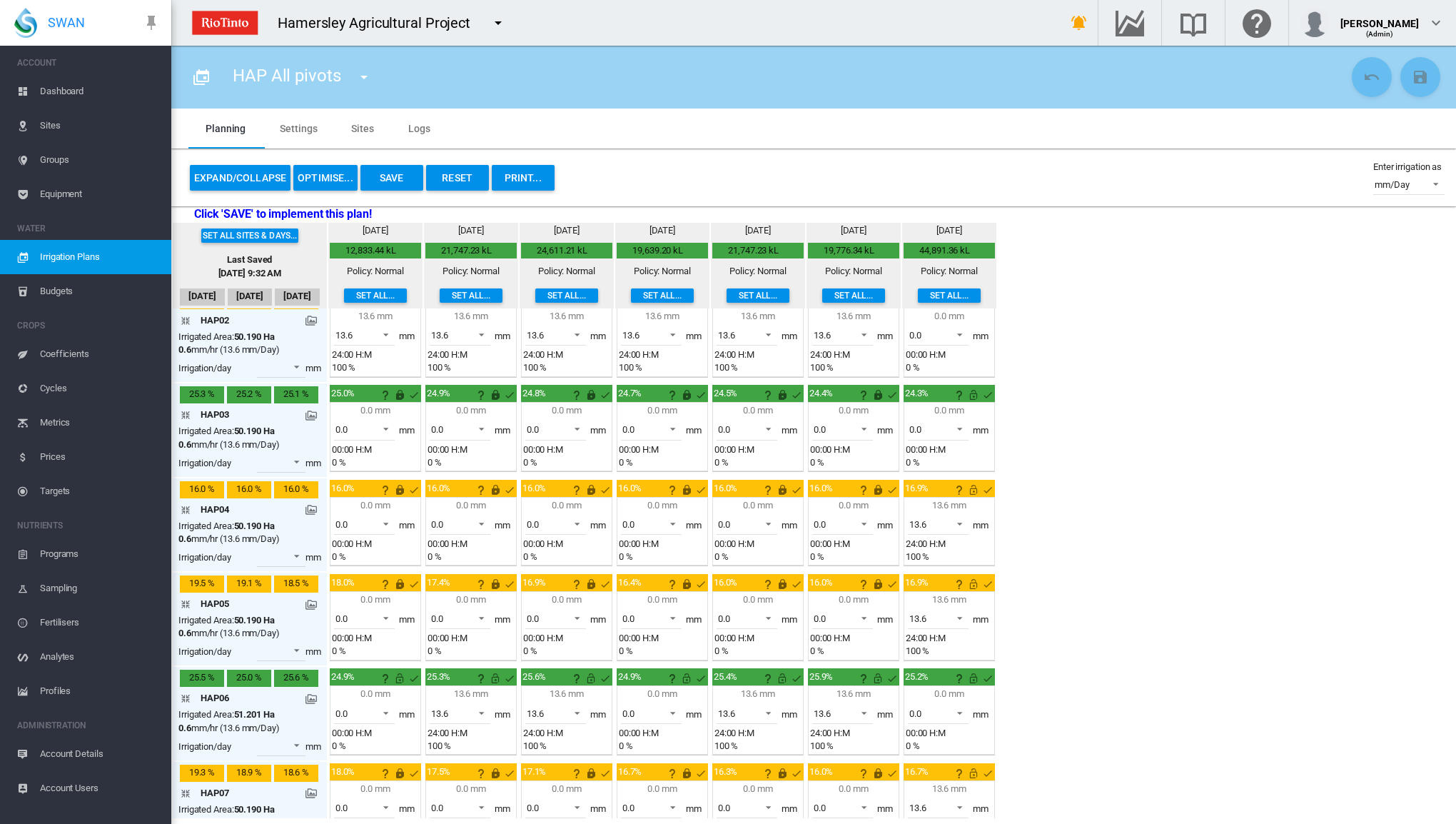
scroll to position [0, 0]
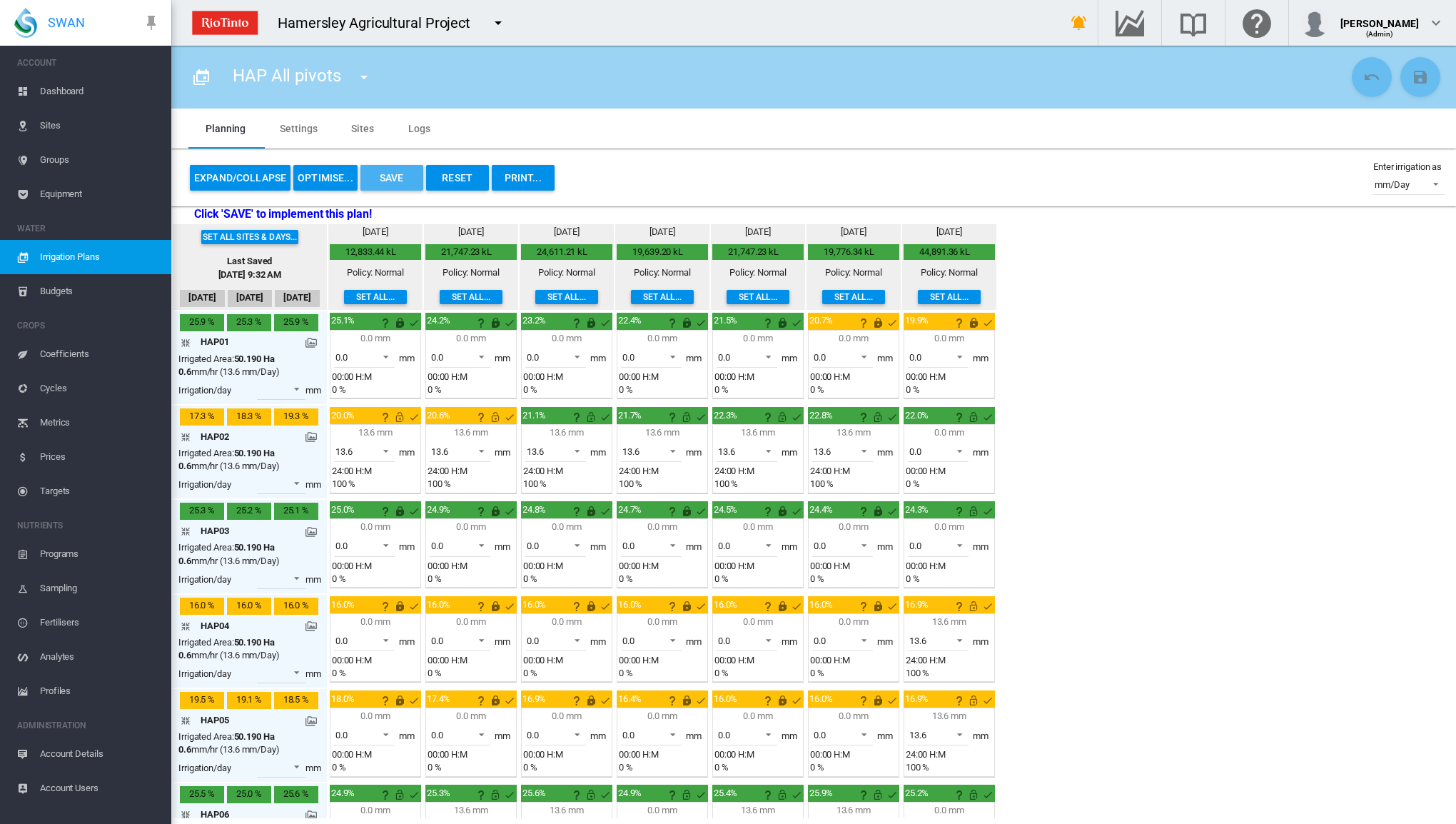
click at [387, 180] on button "Save" at bounding box center [392, 178] width 63 height 26
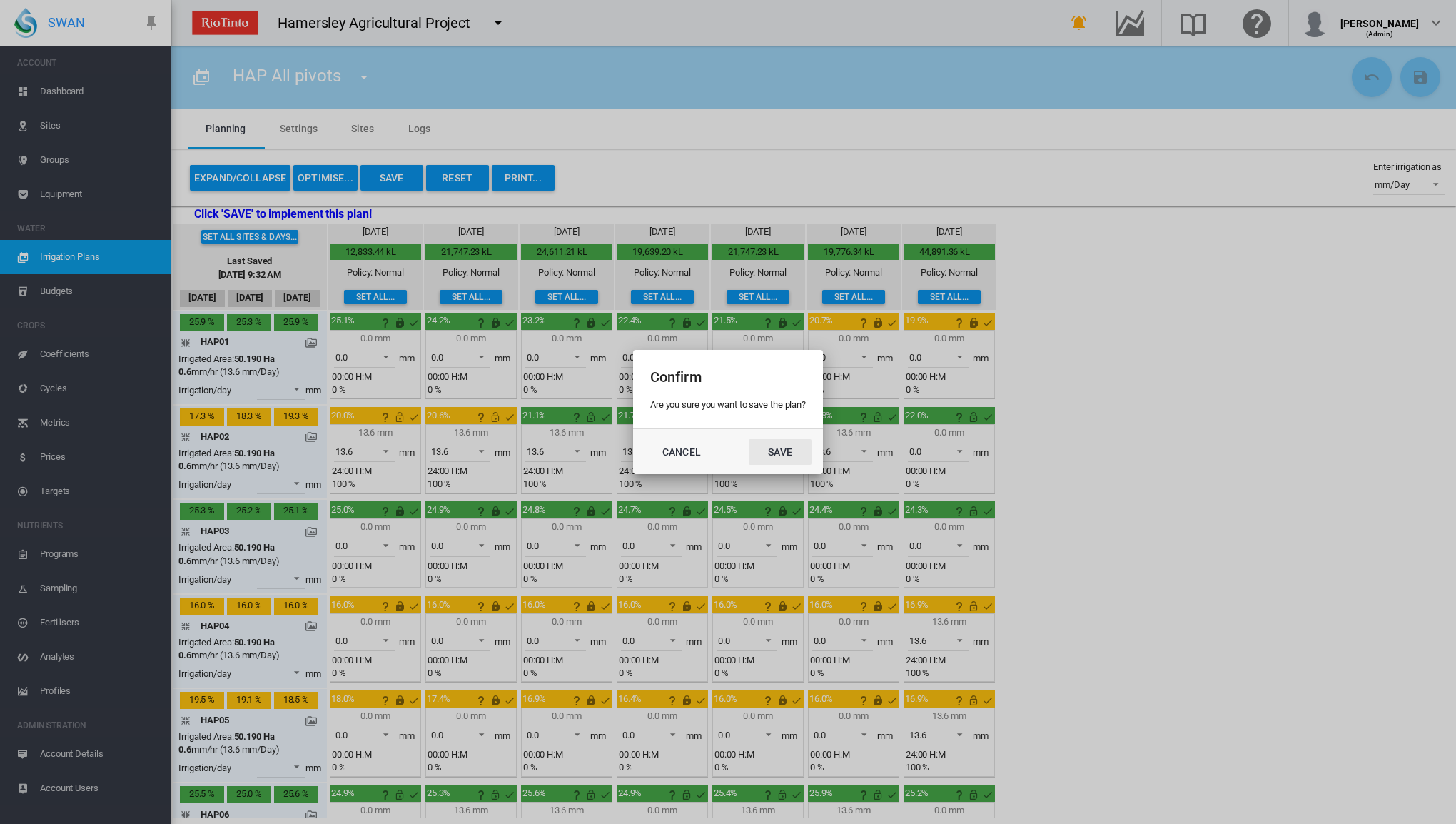
click at [787, 450] on button "Save" at bounding box center [780, 452] width 63 height 26
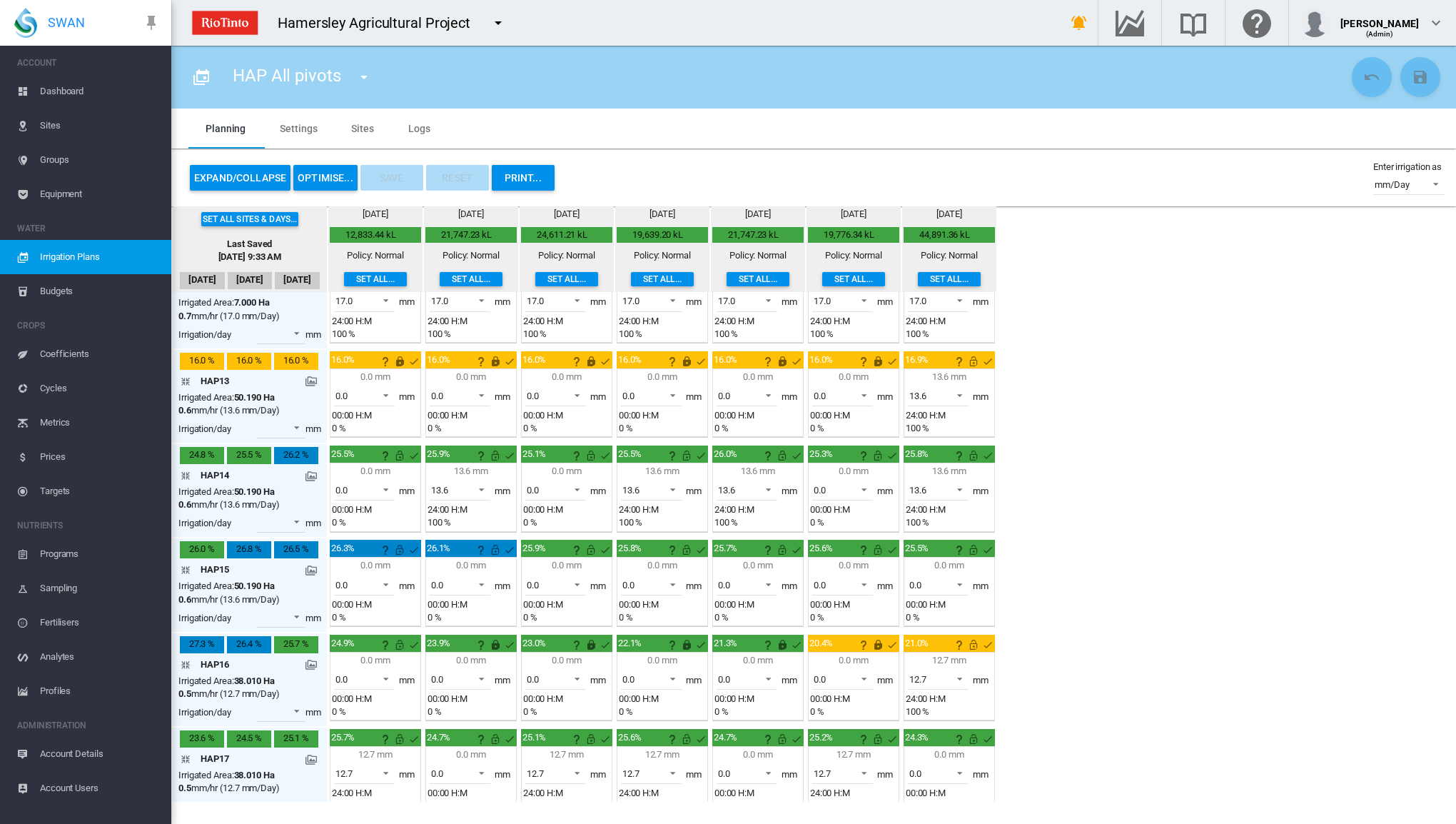
scroll to position [1083, 0]
